Goal: Information Seeking & Learning: Learn about a topic

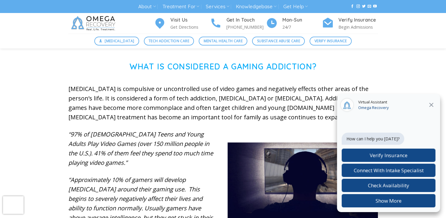
scroll to position [189, 0]
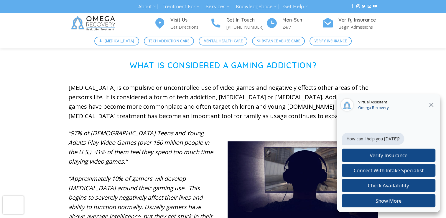
click at [431, 107] on icon at bounding box center [431, 104] width 7 height 7
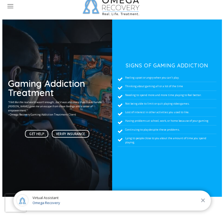
scroll to position [0, 0]
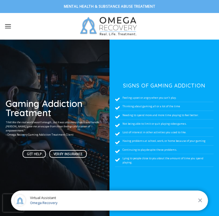
click at [4, 26] on icon "Menu" at bounding box center [7, 26] width 7 height 9
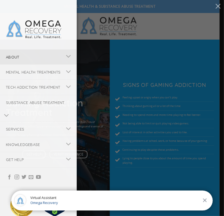
click at [32, 55] on link "About" at bounding box center [31, 57] width 62 height 15
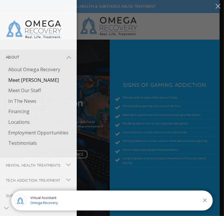
click at [32, 81] on link "Meet [PERSON_NAME]" at bounding box center [39, 80] width 74 height 11
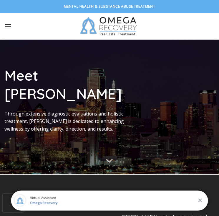
click at [9, 25] on icon "Menu" at bounding box center [7, 26] width 7 height 9
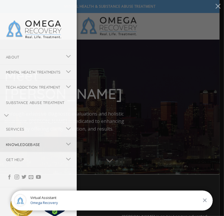
click at [44, 152] on link "Knowledgebase" at bounding box center [31, 144] width 62 height 15
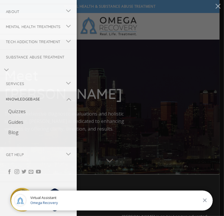
scroll to position [48, 0]
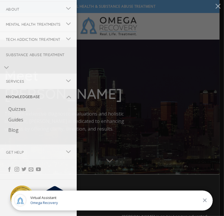
click at [36, 73] on li "Substance Abuse Treatment [MEDICAL_DATA] Treatment [MEDICAL_DATA] Addiction Tre…" at bounding box center [38, 60] width 77 height 27
click at [10, 73] on button "Toggle" at bounding box center [6, 68] width 13 height 12
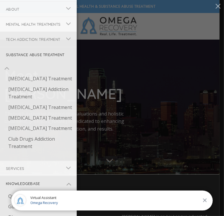
click at [15, 47] on li "Tech Addiction Treatment Phone Addiction Treatment Online Gambling Addiction Tr…" at bounding box center [38, 39] width 77 height 15
click at [66, 44] on icon "Toggle" at bounding box center [68, 39] width 5 height 10
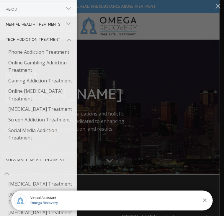
click at [47, 24] on link "Mental Health Treatments" at bounding box center [31, 24] width 62 height 15
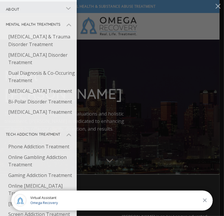
click at [57, 9] on link "About" at bounding box center [31, 9] width 62 height 15
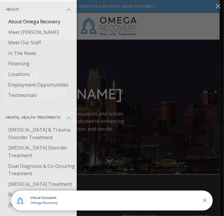
click at [57, 18] on link "About Omega Recovery" at bounding box center [39, 22] width 74 height 11
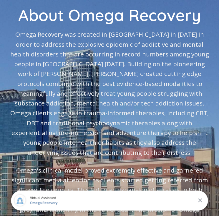
scroll to position [112, 0]
